Goal: Navigation & Orientation: Locate item on page

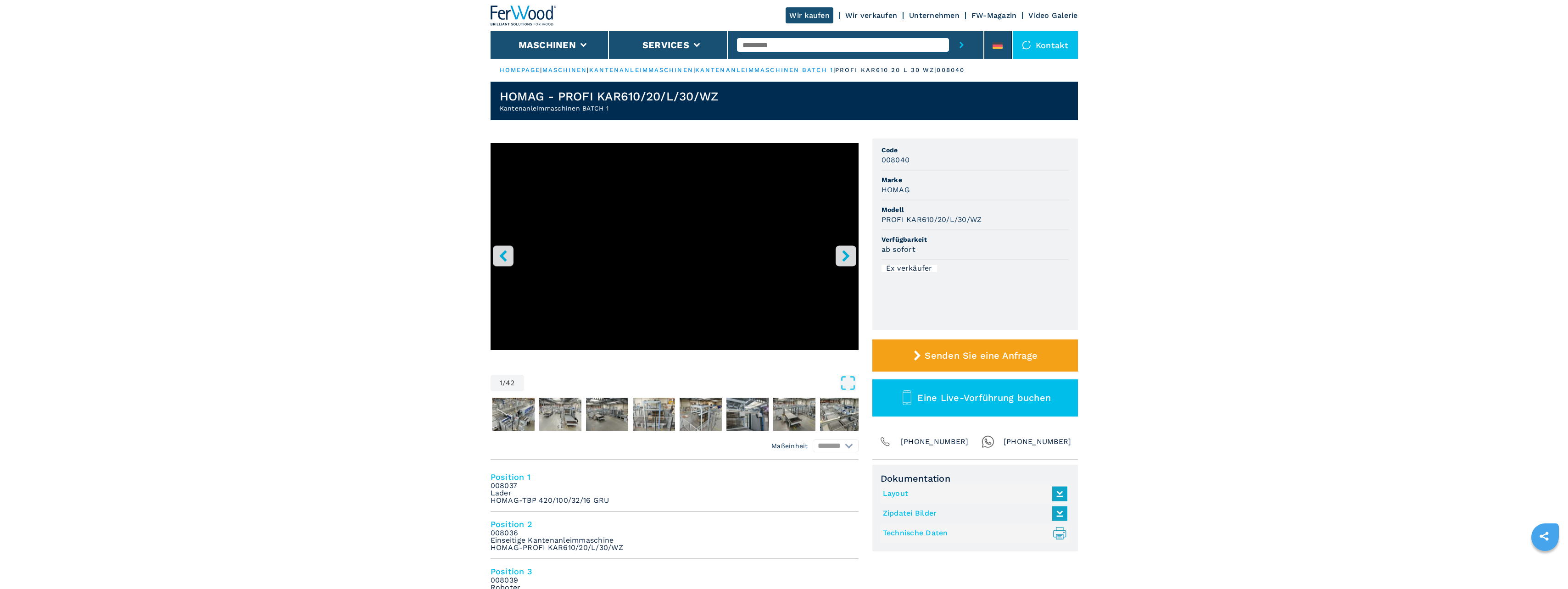
click at [850, 259] on icon "right-button" at bounding box center [846, 255] width 11 height 11
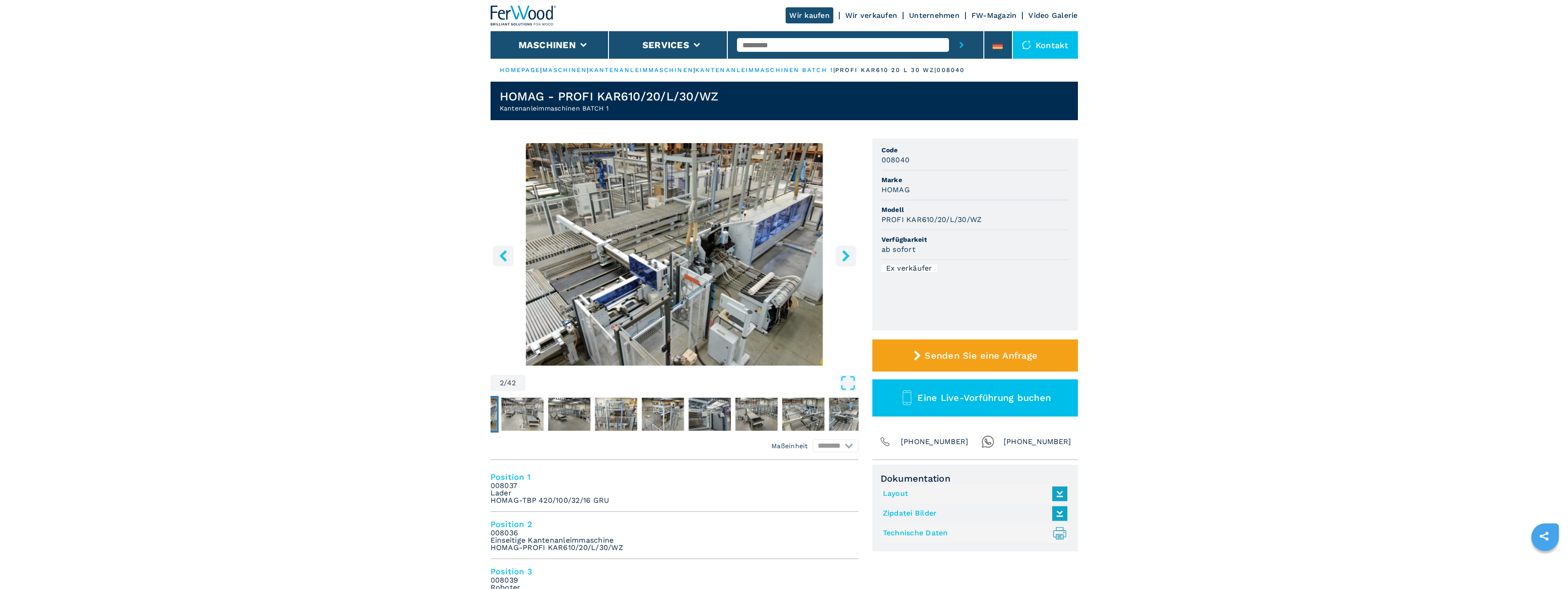
click at [850, 259] on icon "right-button" at bounding box center [846, 255] width 11 height 11
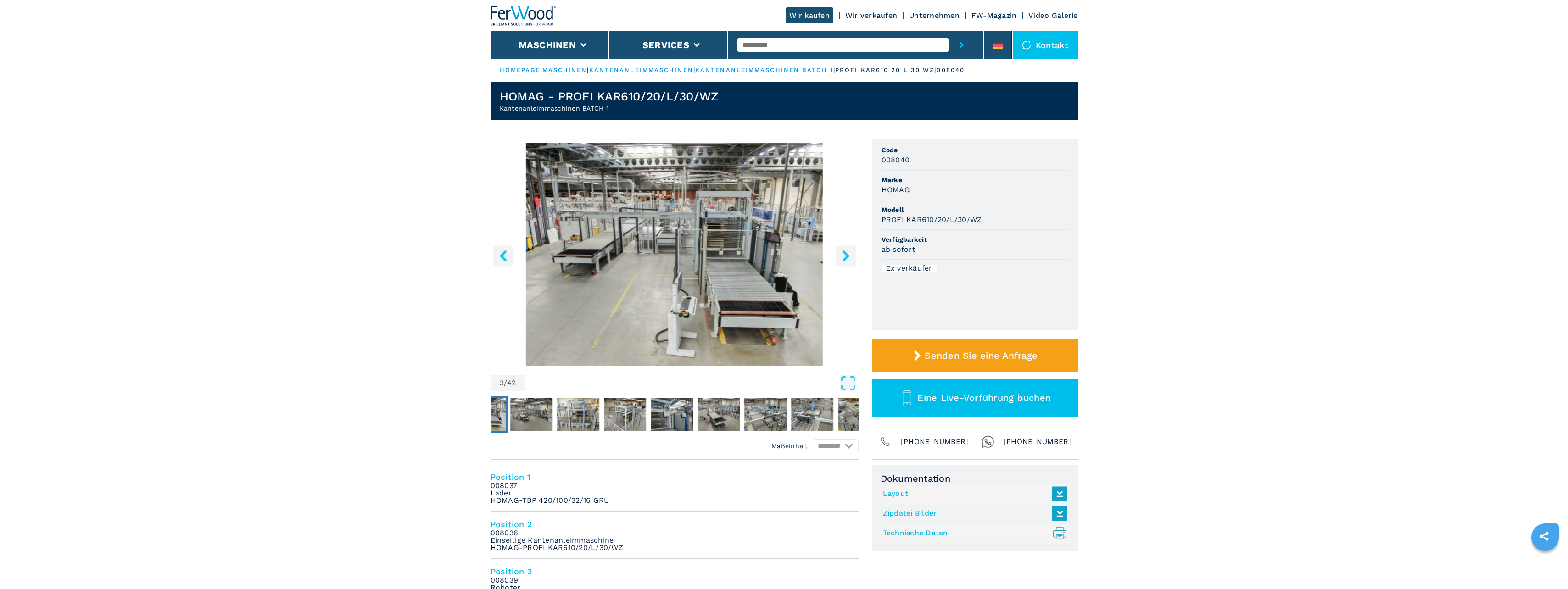
click at [850, 259] on icon "right-button" at bounding box center [846, 255] width 11 height 11
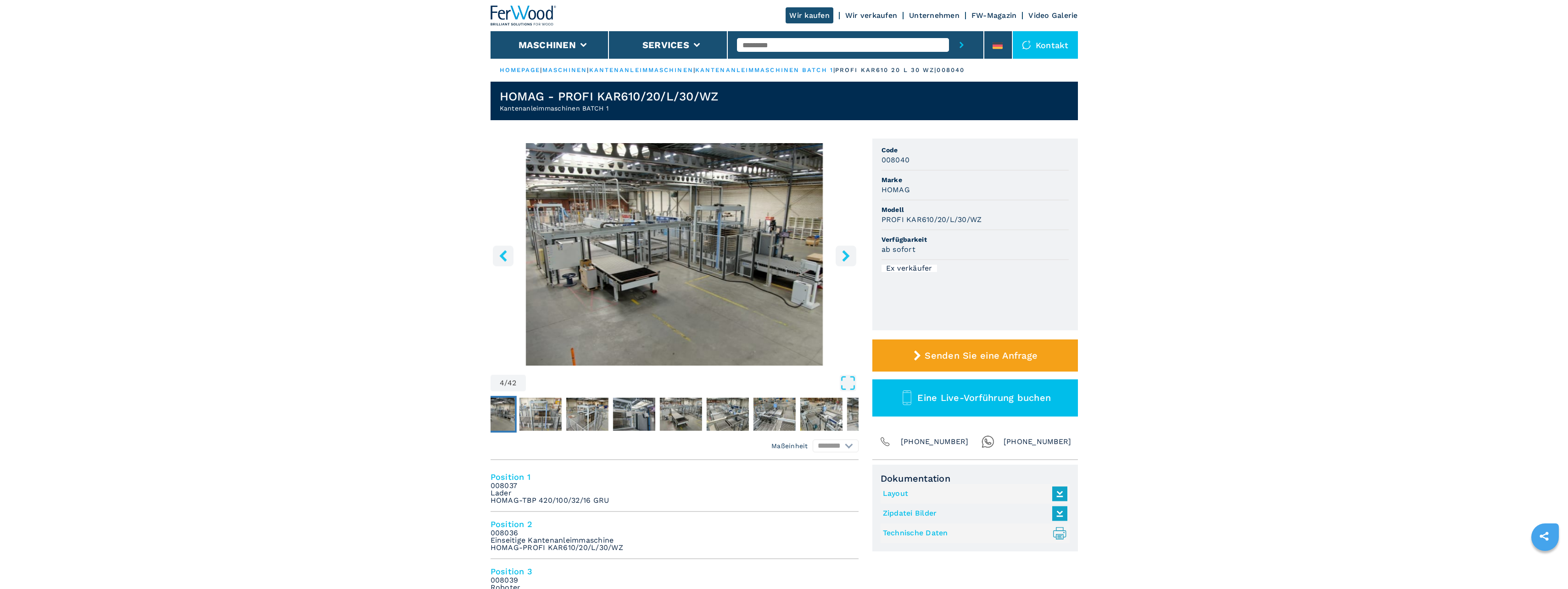
click at [850, 259] on icon "right-button" at bounding box center [846, 255] width 11 height 11
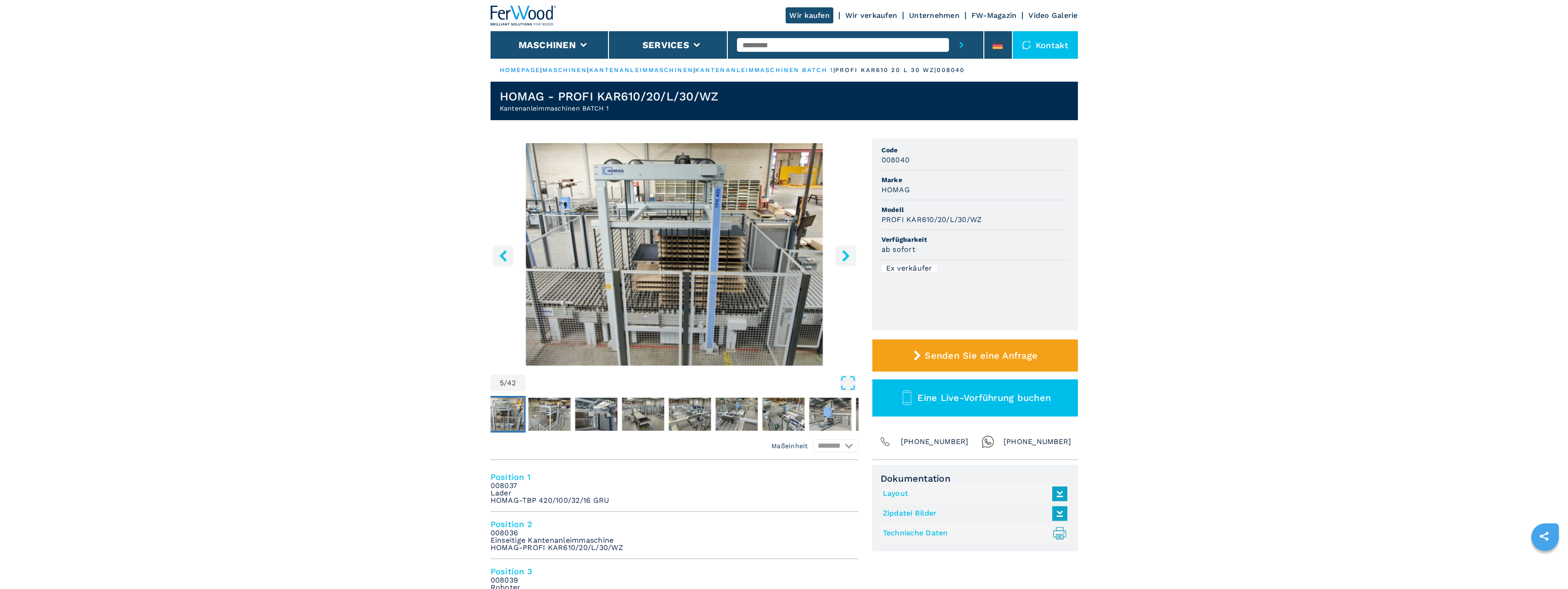
click at [850, 259] on icon "right-button" at bounding box center [846, 255] width 11 height 11
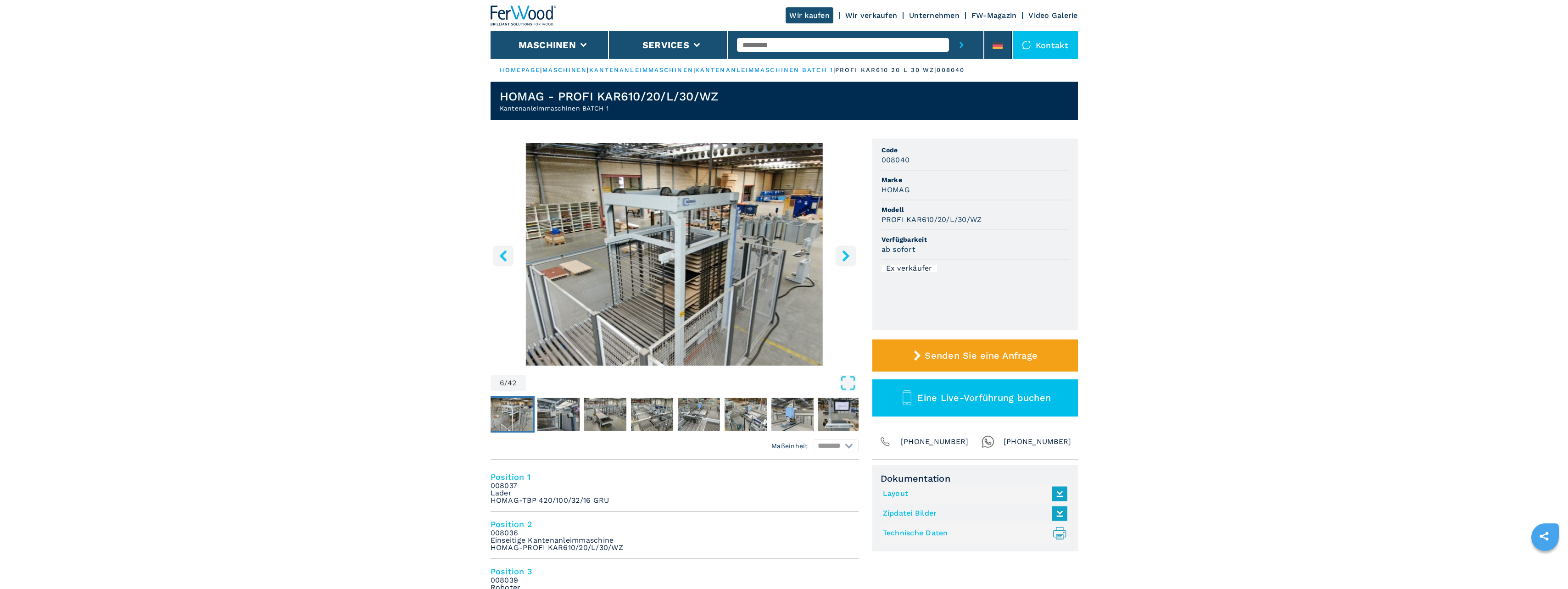
click at [850, 259] on icon "right-button" at bounding box center [846, 255] width 11 height 11
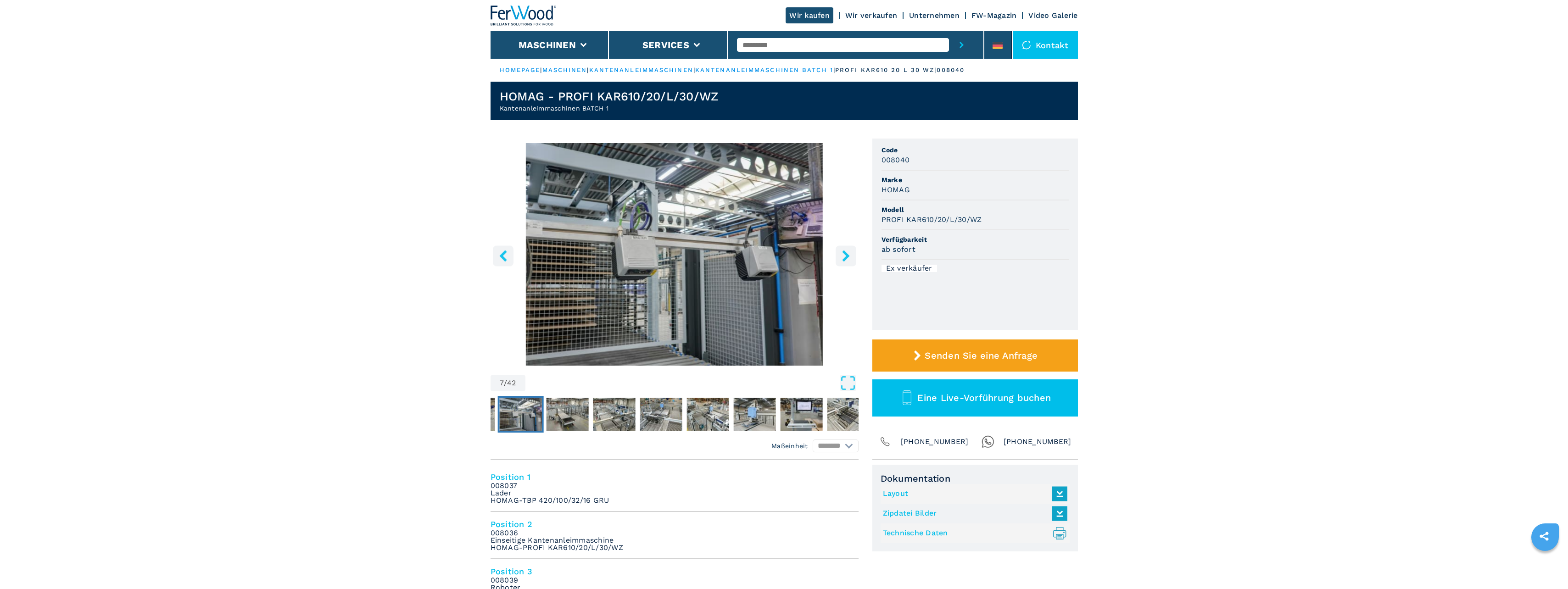
click at [850, 259] on icon "right-button" at bounding box center [846, 255] width 11 height 11
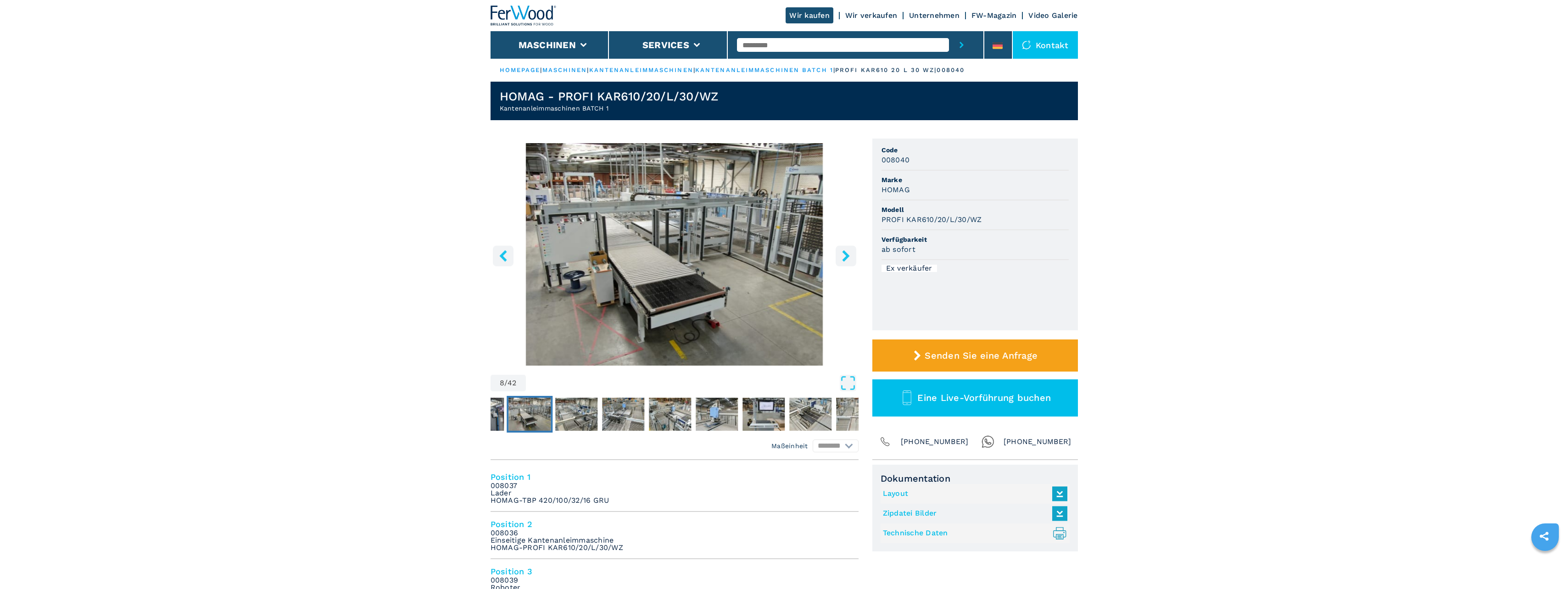
click at [850, 259] on icon "right-button" at bounding box center [846, 255] width 11 height 11
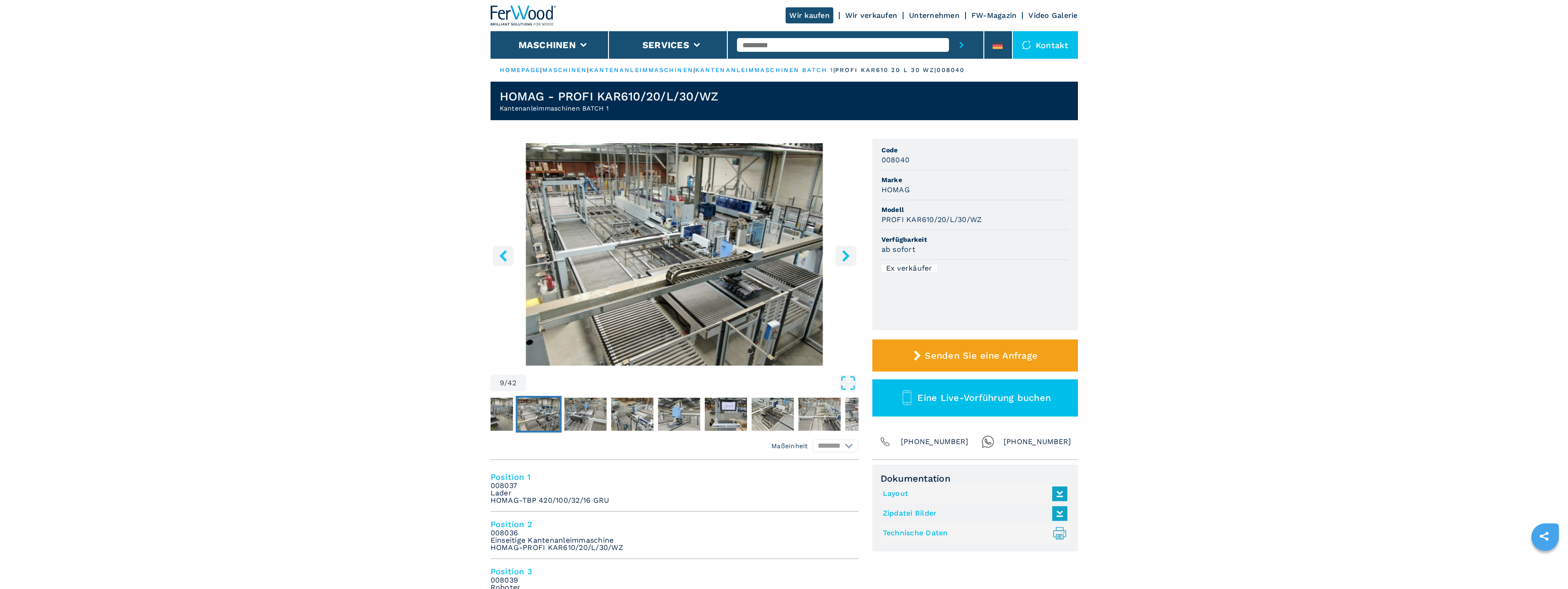
click at [850, 259] on icon "right-button" at bounding box center [846, 255] width 11 height 11
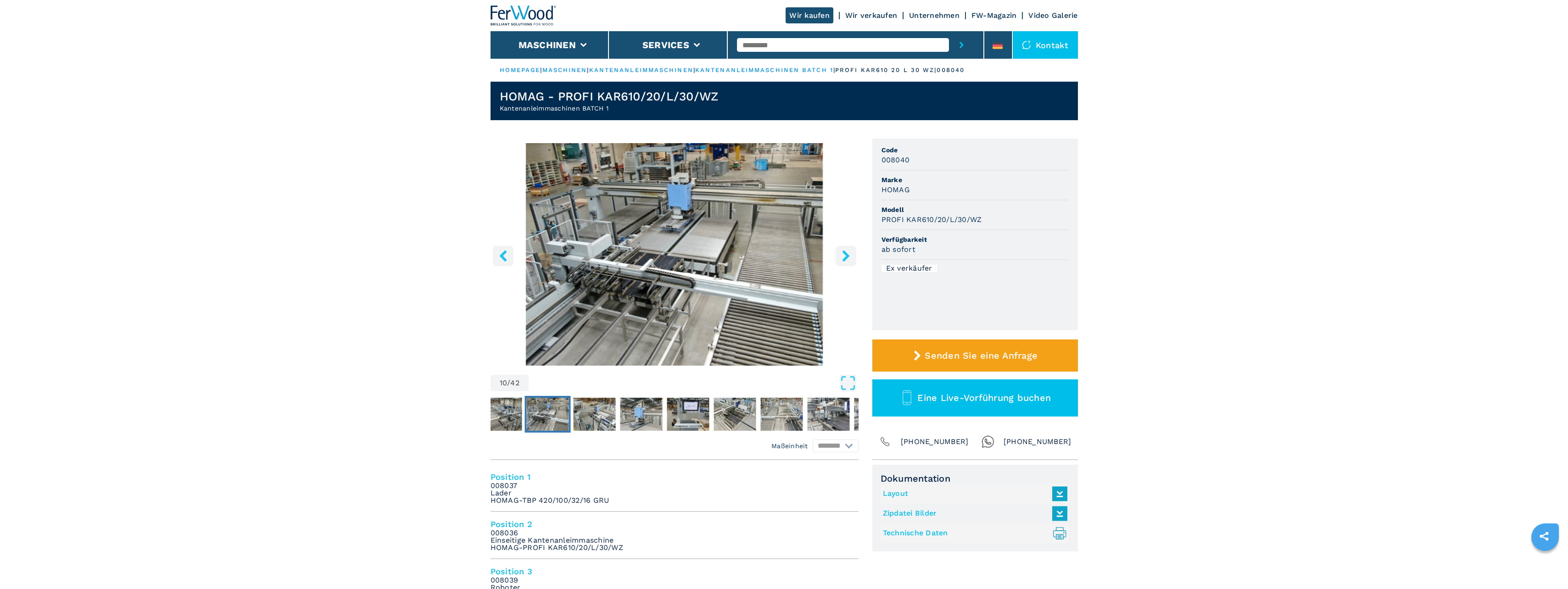
click at [850, 259] on icon "right-button" at bounding box center [846, 255] width 11 height 11
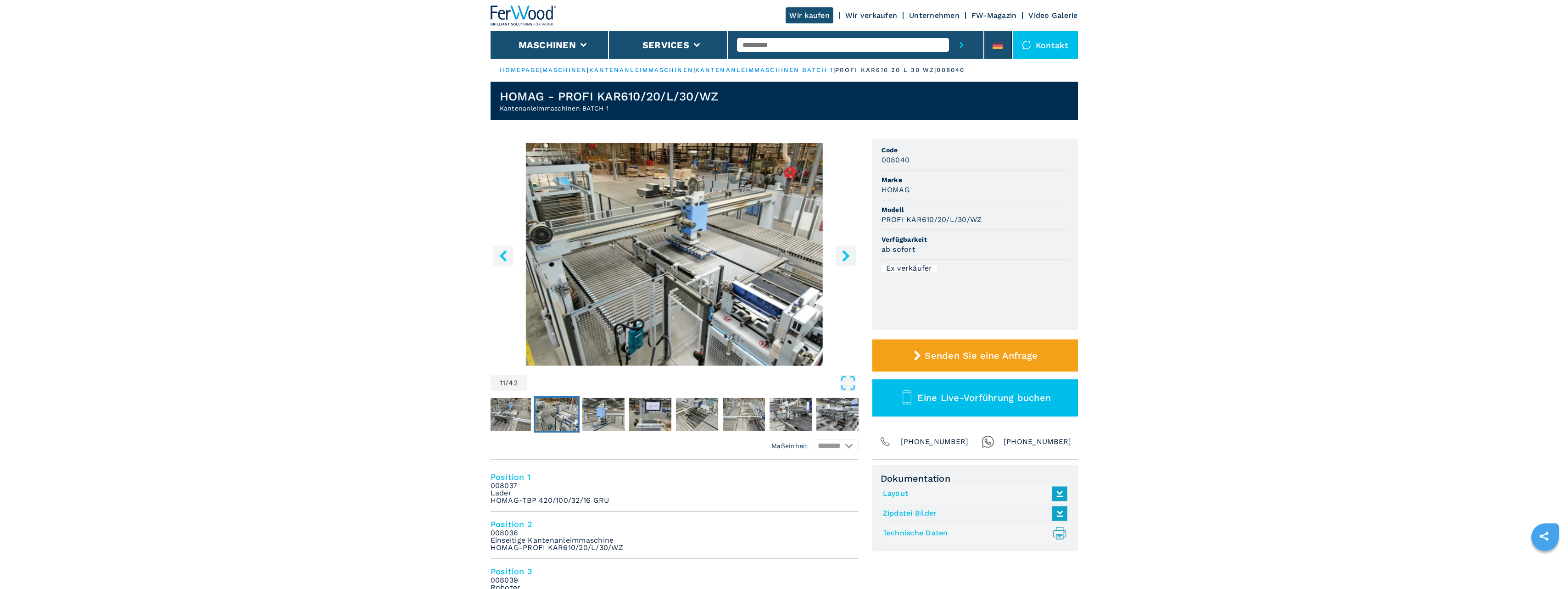
click at [850, 259] on icon "right-button" at bounding box center [846, 255] width 11 height 11
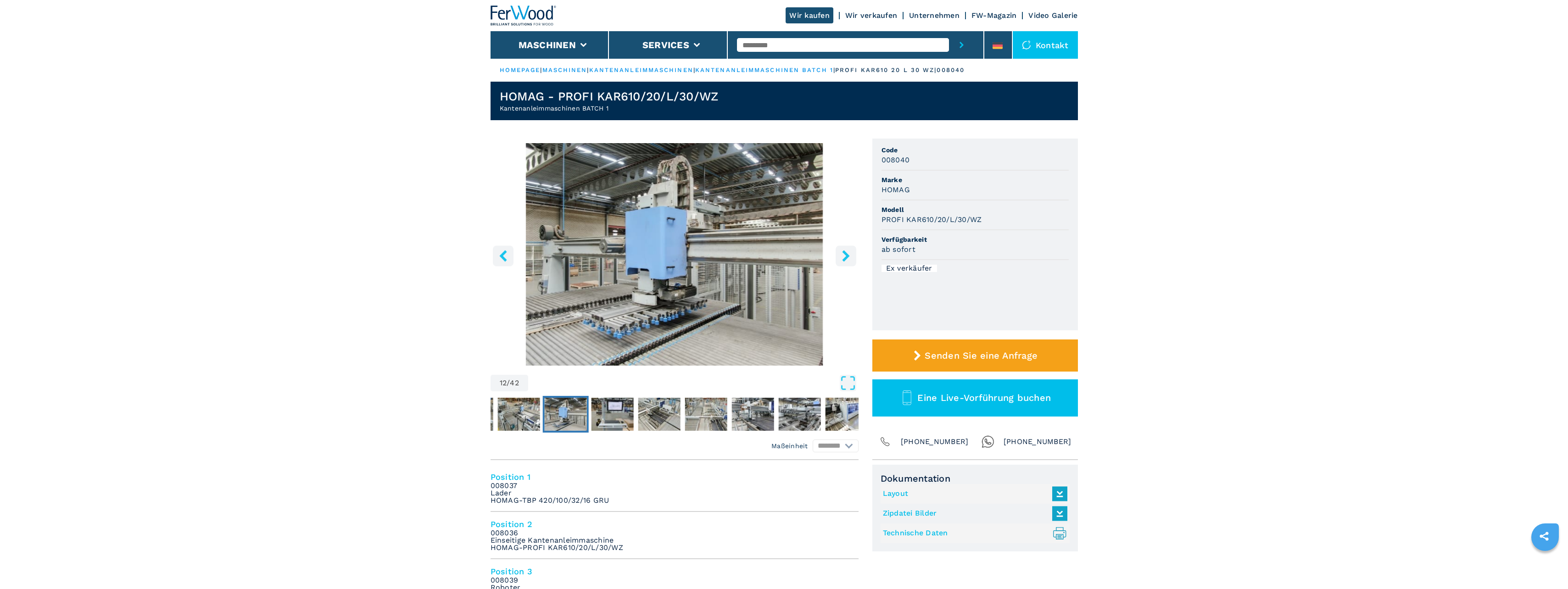
click at [850, 259] on icon "right-button" at bounding box center [846, 255] width 11 height 11
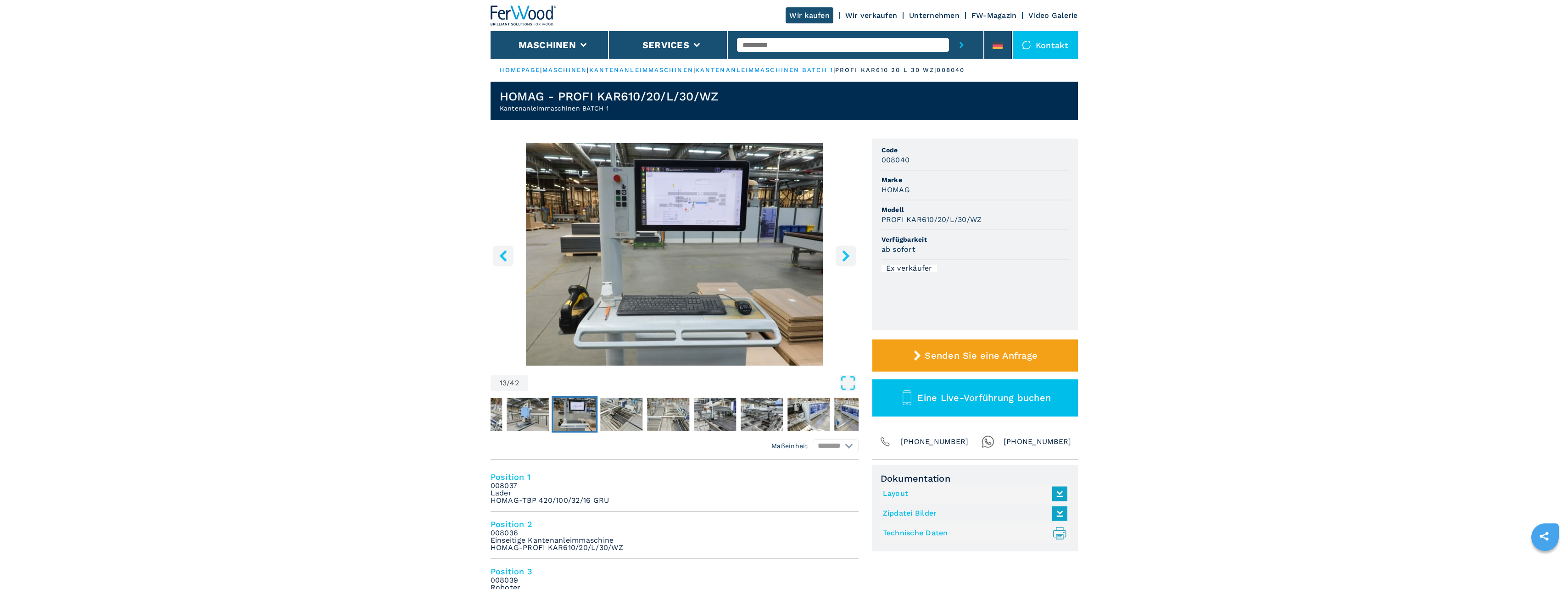
click at [850, 259] on icon "right-button" at bounding box center [846, 255] width 11 height 11
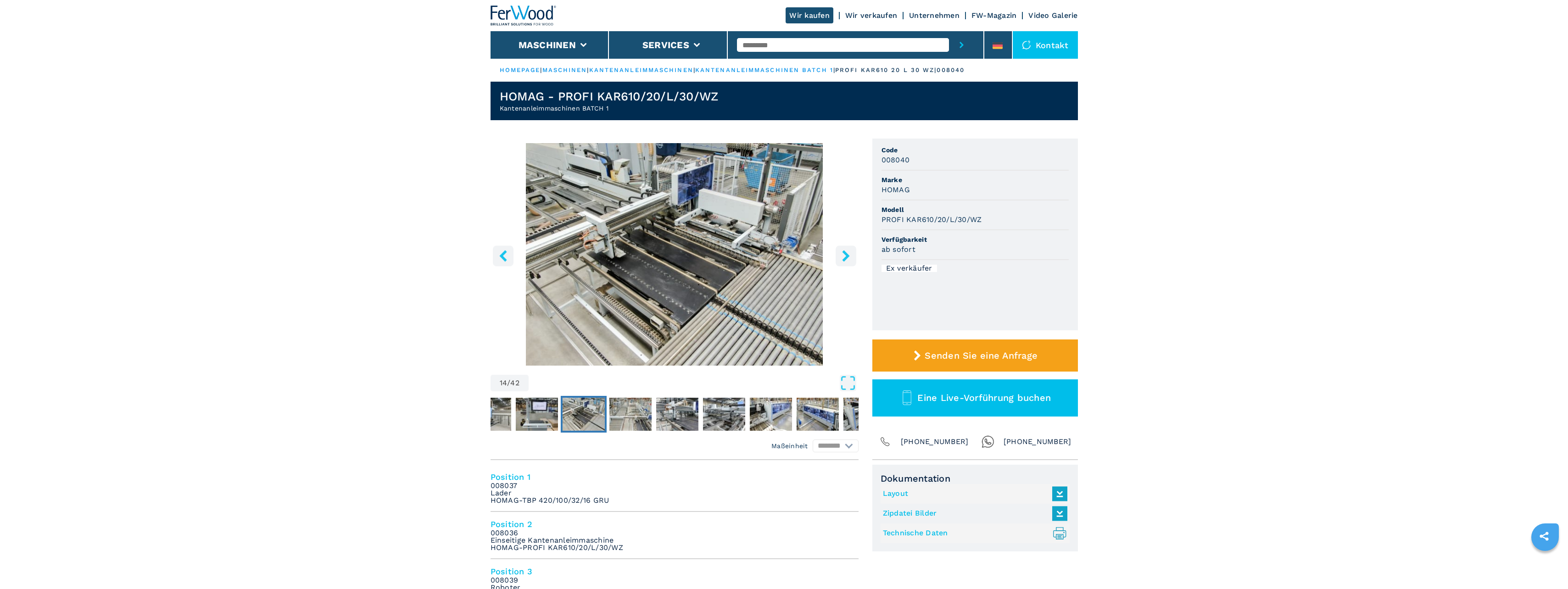
click at [850, 259] on icon "right-button" at bounding box center [846, 255] width 11 height 11
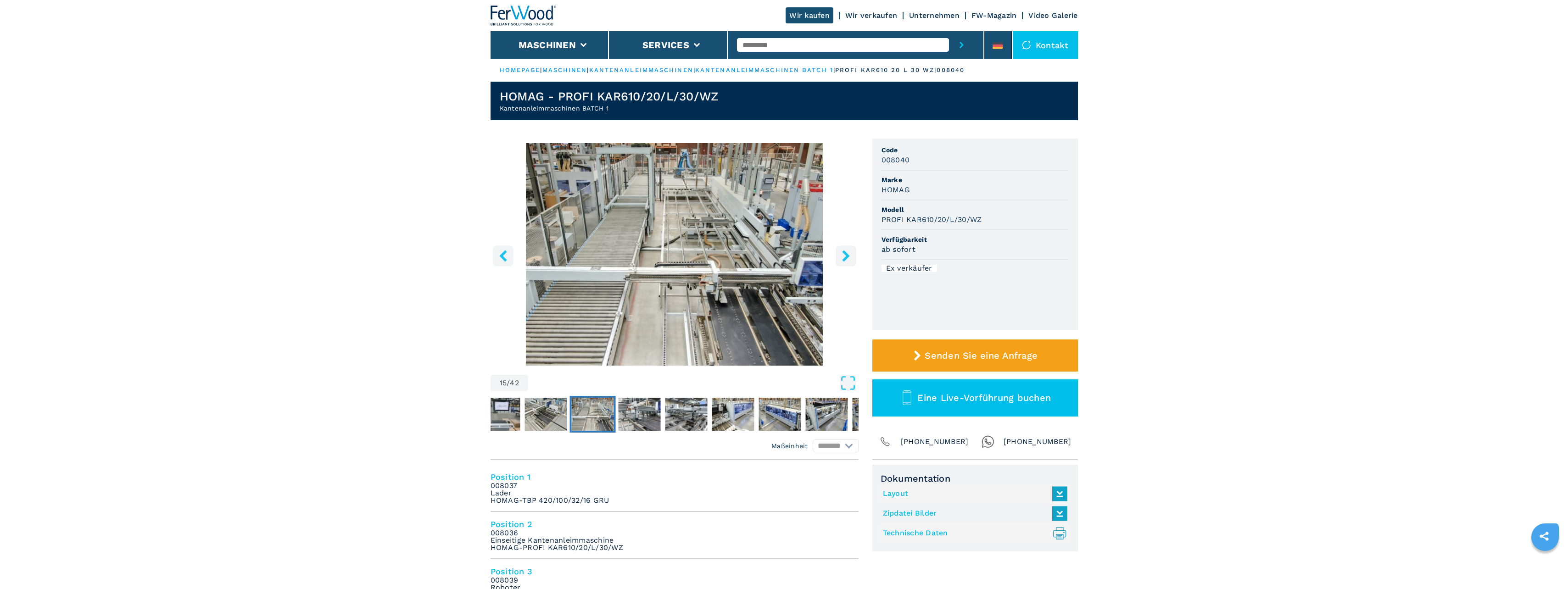
click at [850, 259] on icon "right-button" at bounding box center [846, 255] width 11 height 11
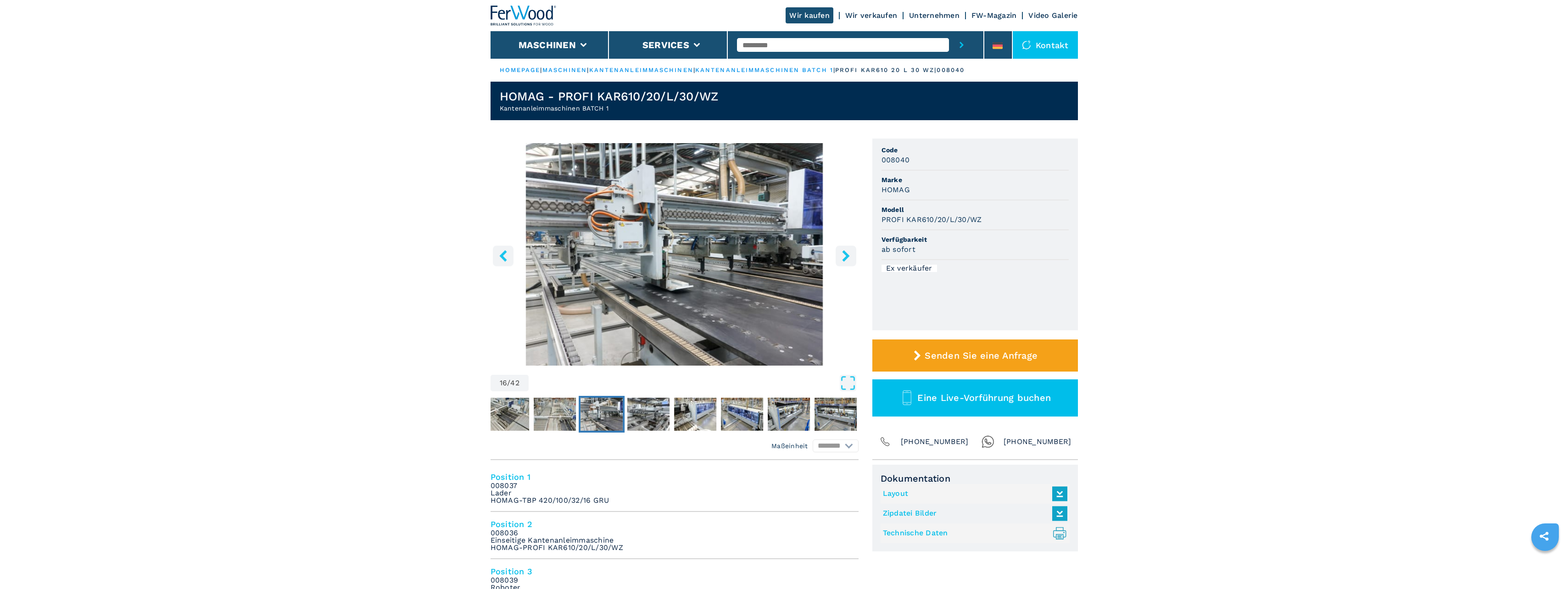
click at [850, 259] on icon "right-button" at bounding box center [846, 255] width 11 height 11
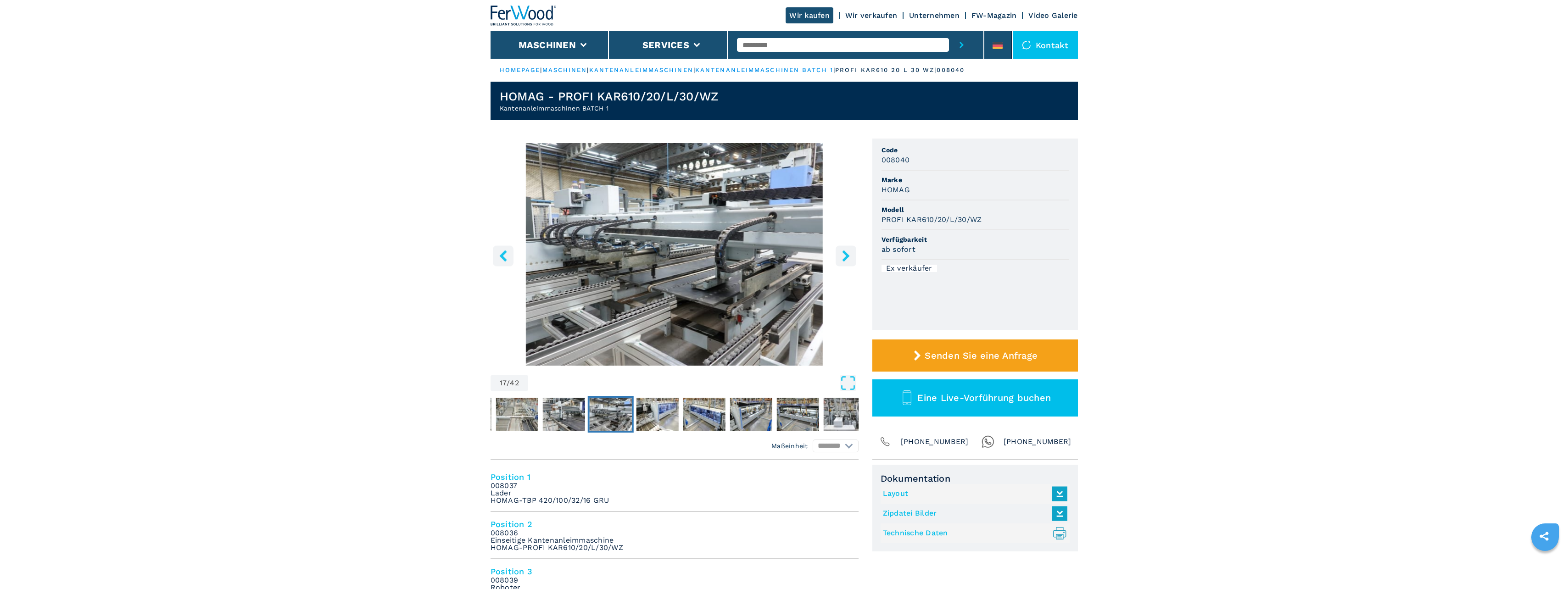
click at [850, 259] on icon "right-button" at bounding box center [846, 255] width 11 height 11
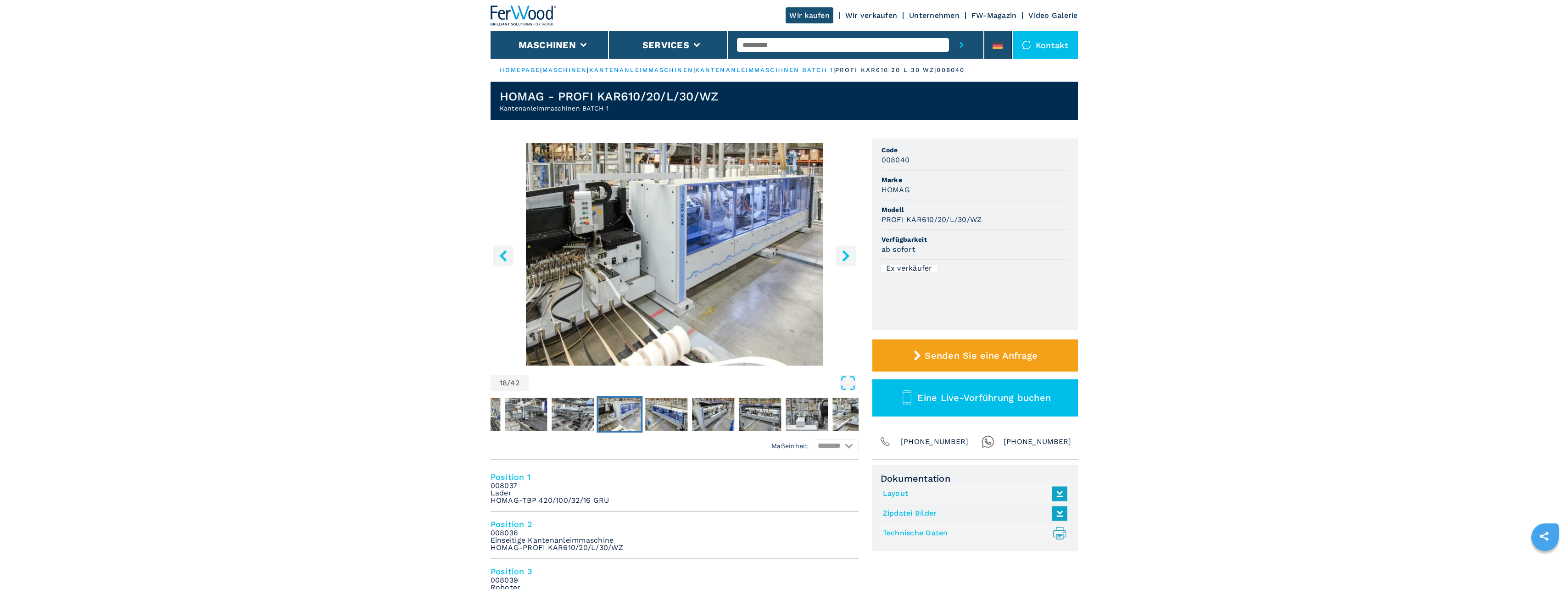
click at [850, 259] on icon "right-button" at bounding box center [846, 255] width 11 height 11
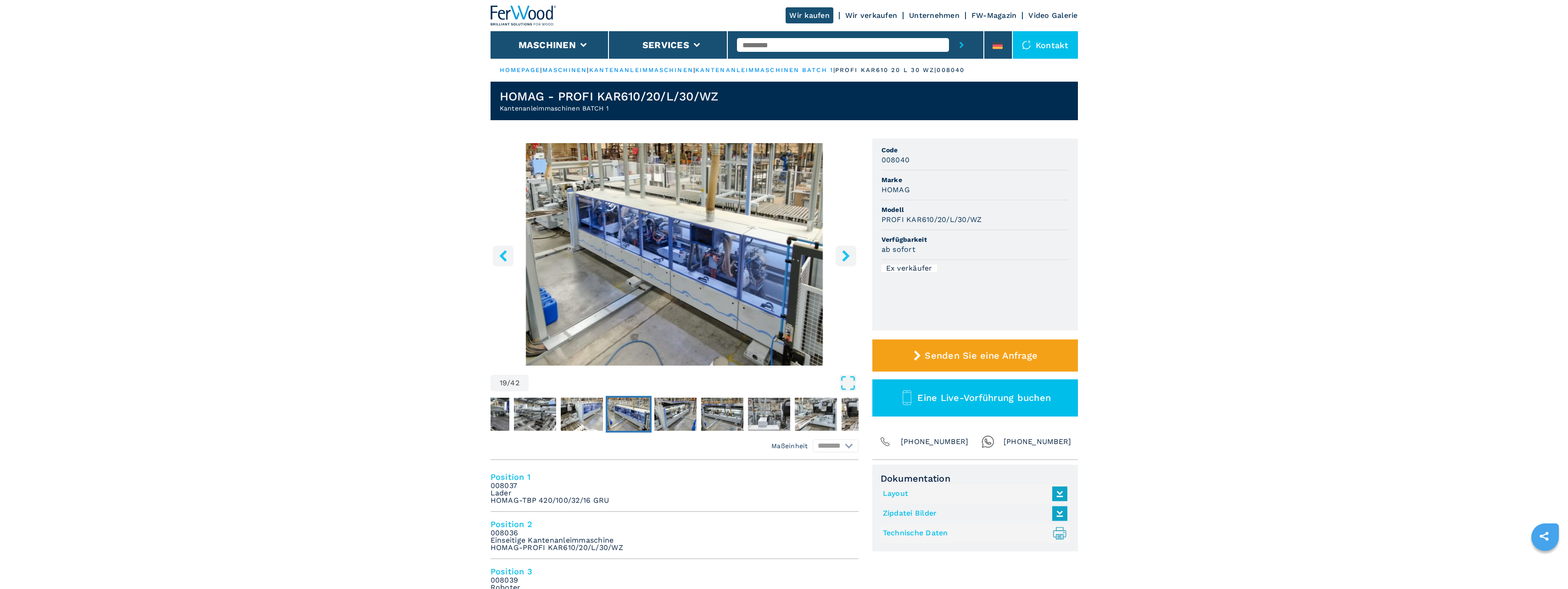
click at [850, 259] on icon "right-button" at bounding box center [846, 255] width 11 height 11
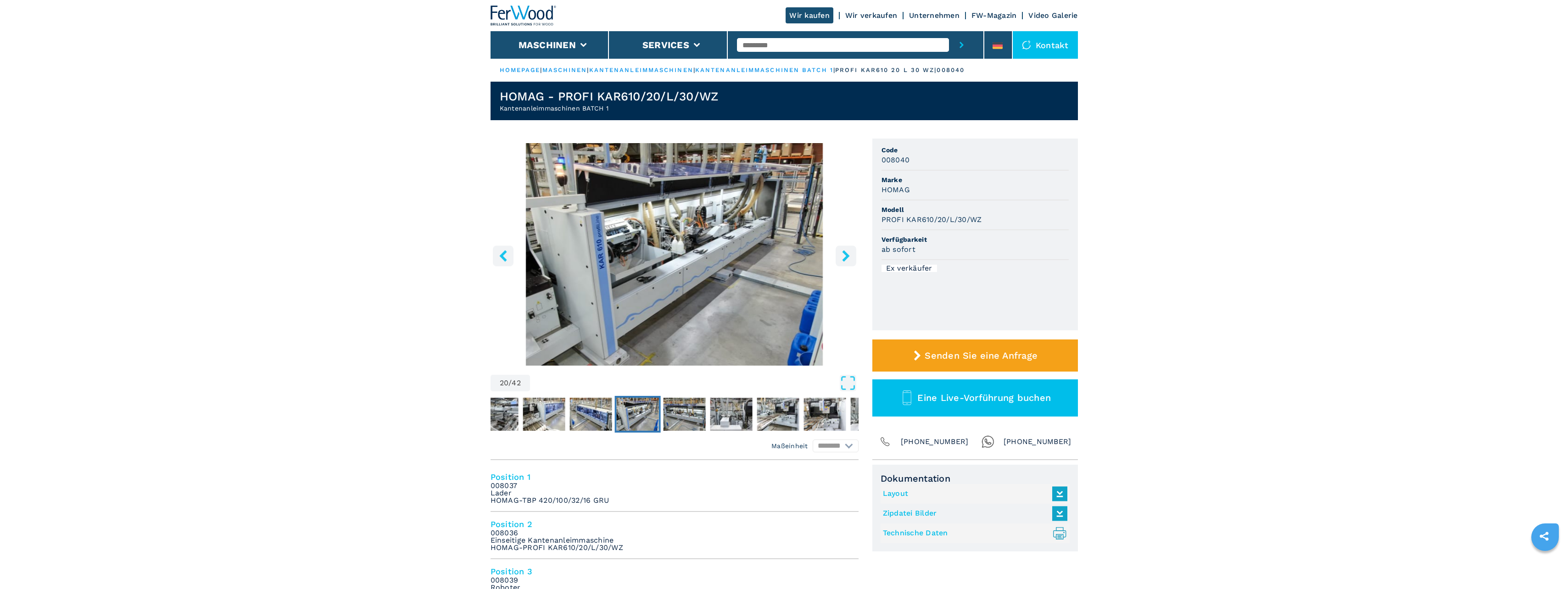
click at [850, 259] on icon "right-button" at bounding box center [846, 255] width 11 height 11
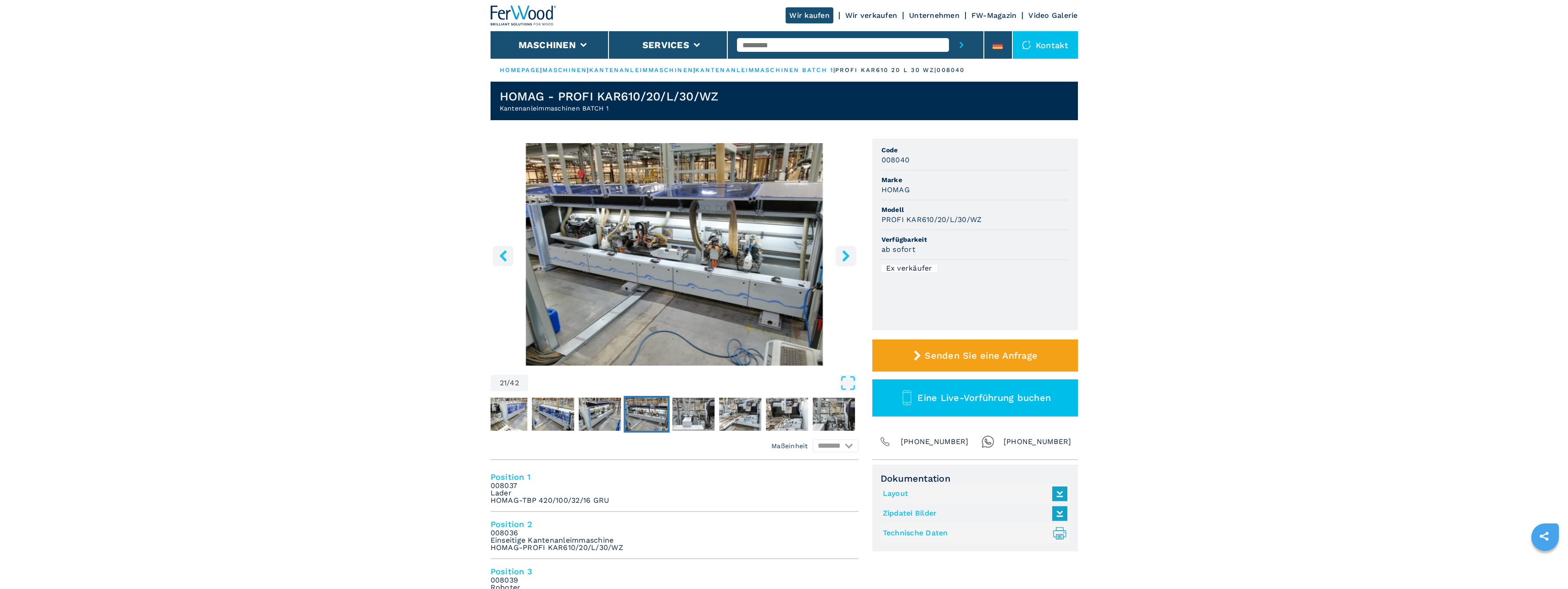
click at [850, 259] on icon "right-button" at bounding box center [846, 255] width 11 height 11
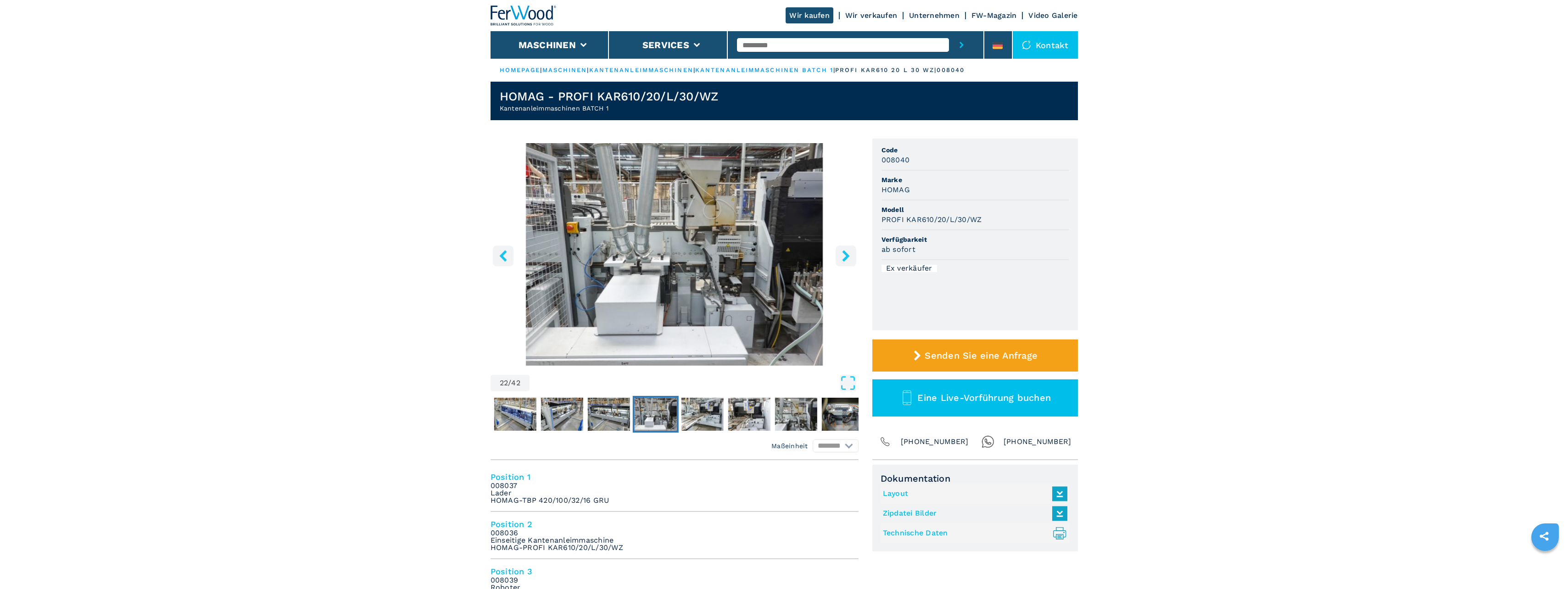
click at [850, 259] on icon "right-button" at bounding box center [846, 255] width 11 height 11
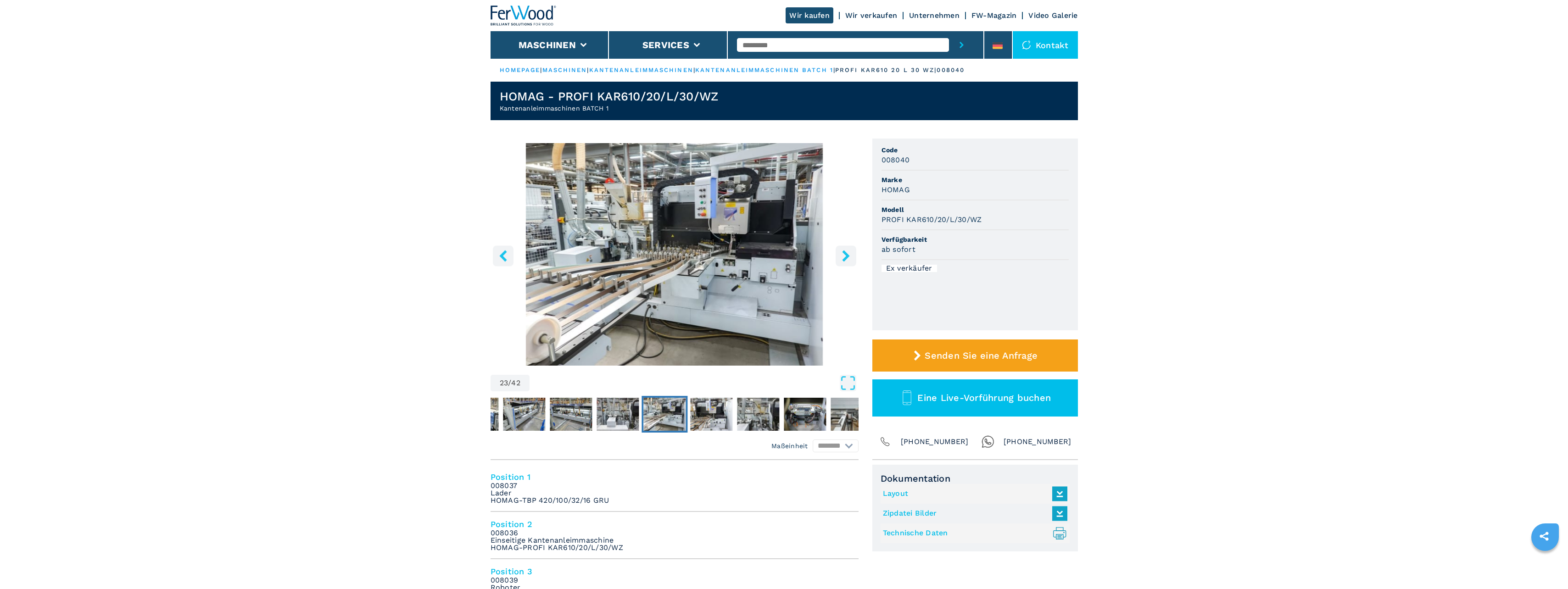
click at [850, 259] on icon "right-button" at bounding box center [846, 255] width 11 height 11
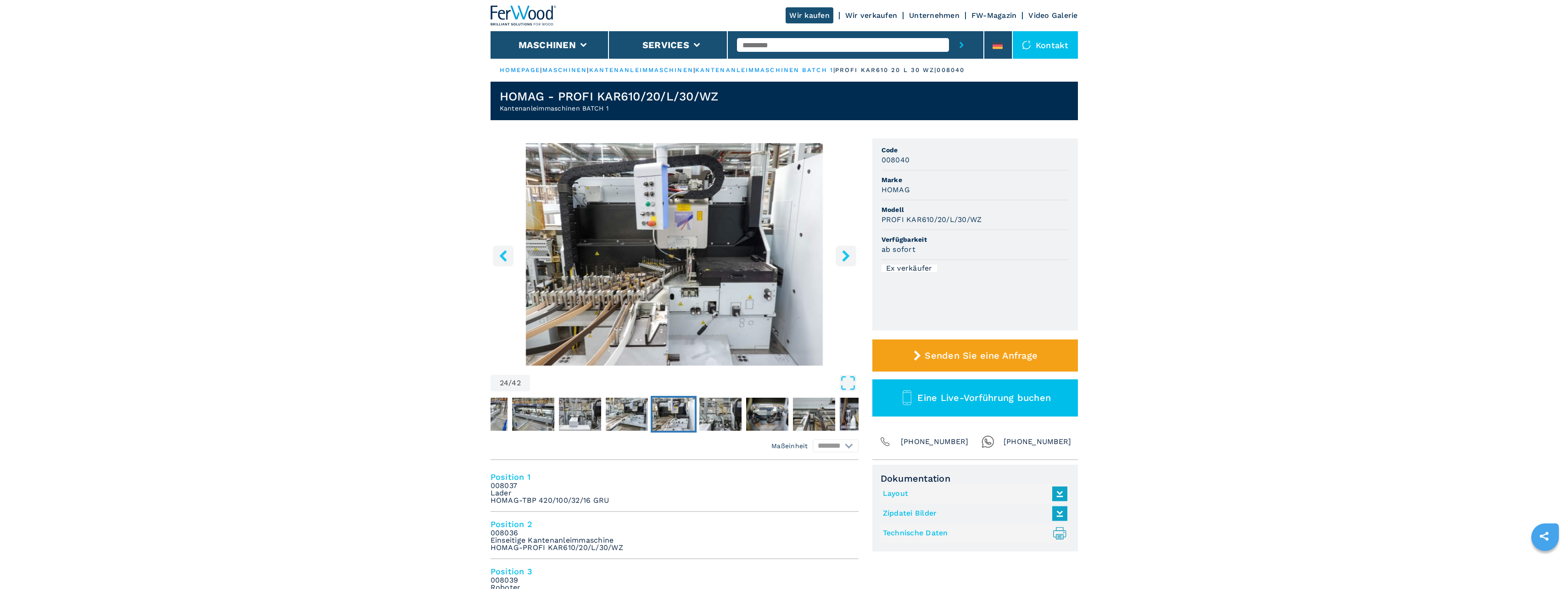
click at [851, 257] on icon "right-button" at bounding box center [846, 255] width 11 height 11
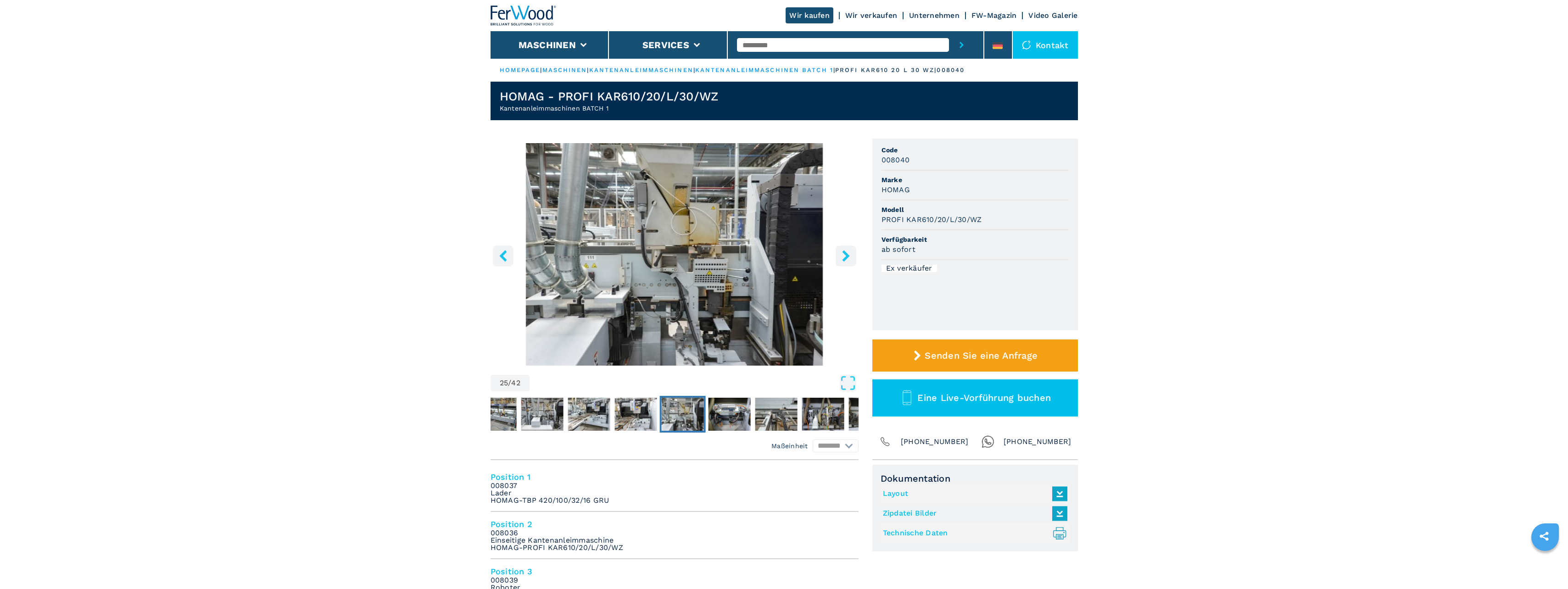
click at [852, 257] on button "right-button" at bounding box center [846, 255] width 21 height 21
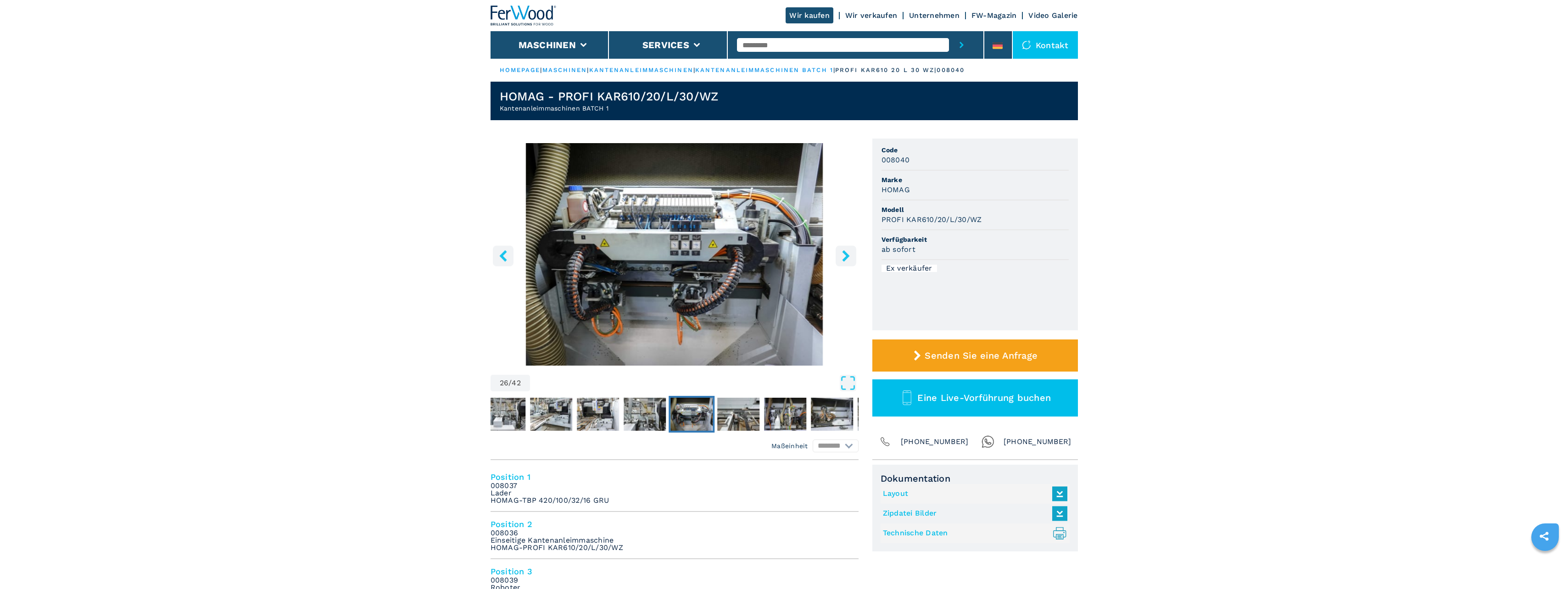
click at [852, 257] on button "right-button" at bounding box center [846, 255] width 21 height 21
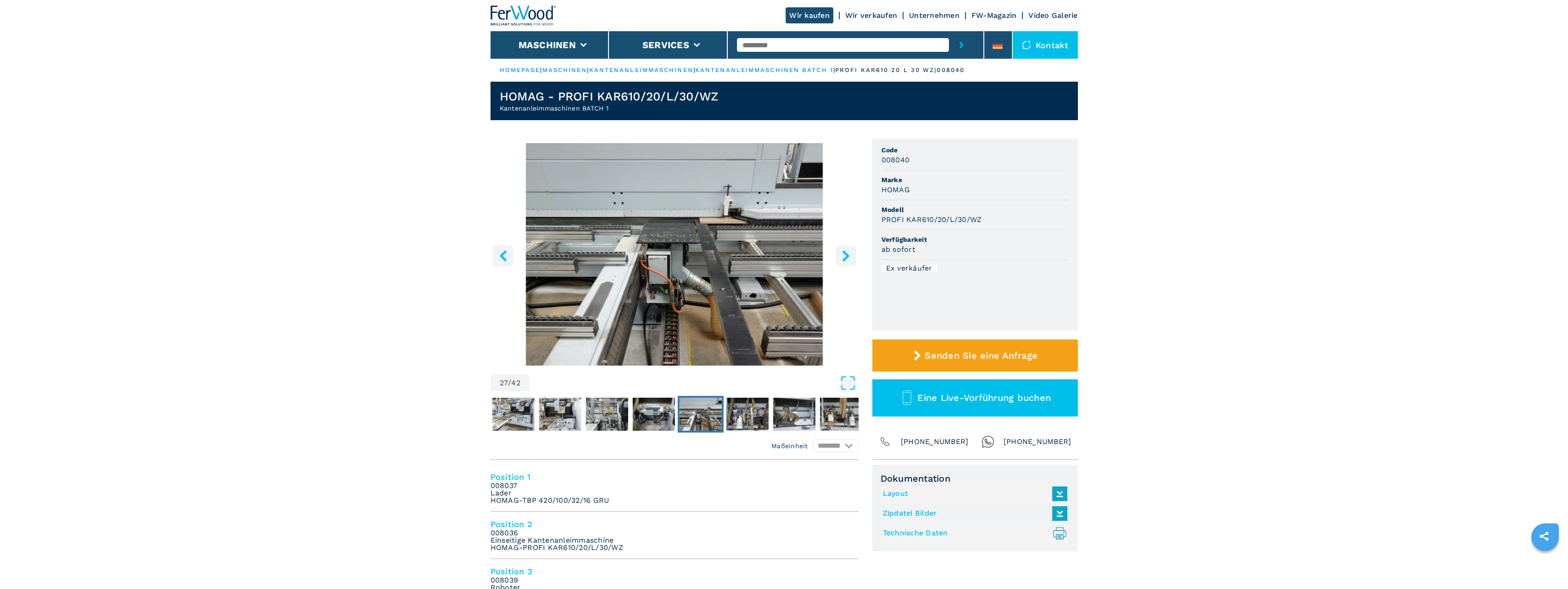
click at [852, 257] on button "right-button" at bounding box center [846, 255] width 21 height 21
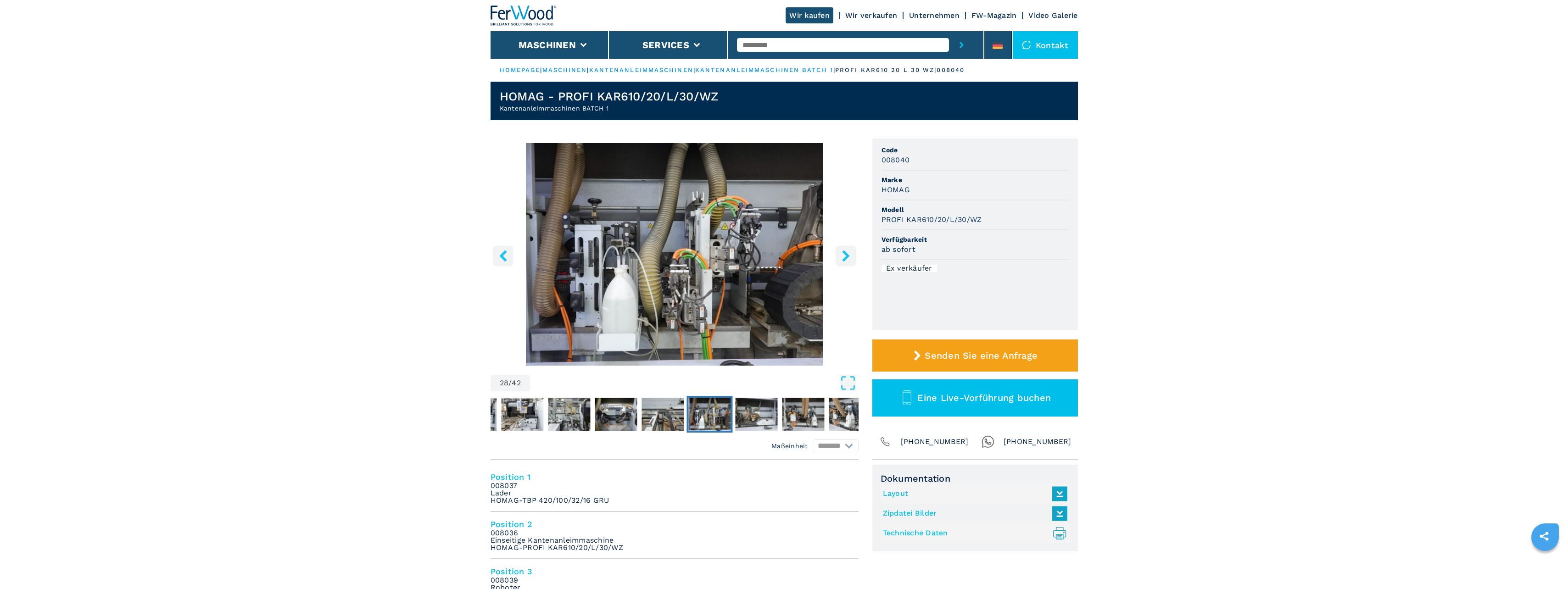
click at [852, 257] on button "right-button" at bounding box center [846, 255] width 21 height 21
